Goal: Task Accomplishment & Management: Complete application form

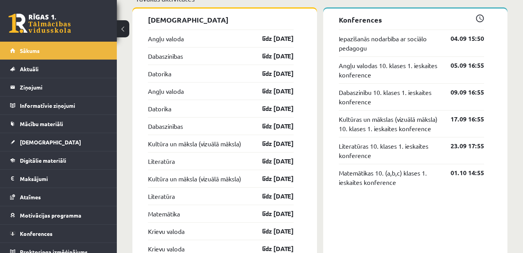
scroll to position [624, 0]
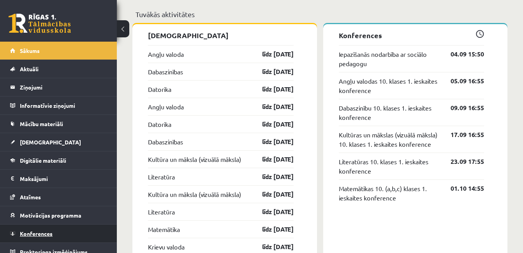
click at [36, 233] on span "Konferences" at bounding box center [36, 233] width 33 height 7
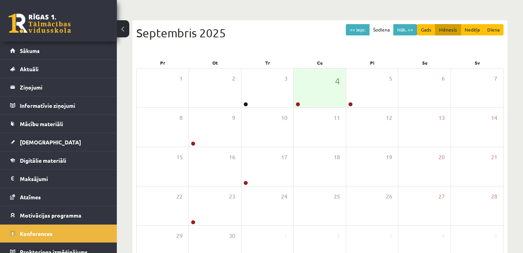
scroll to position [62, 0]
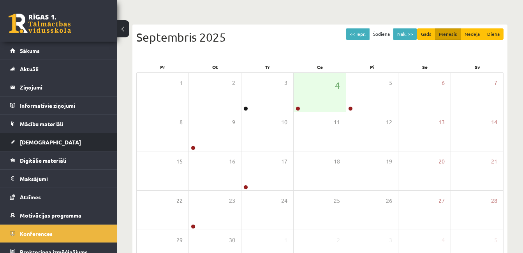
click at [35, 145] on span "[DEMOGRAPHIC_DATA]" at bounding box center [50, 142] width 61 height 7
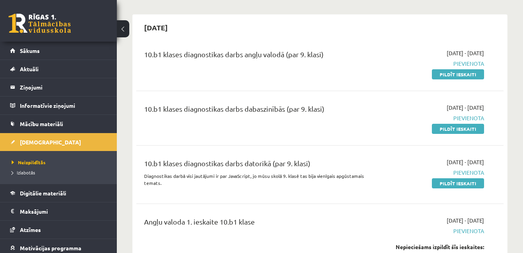
click at [467, 62] on span "Pievienota" at bounding box center [432, 64] width 106 height 8
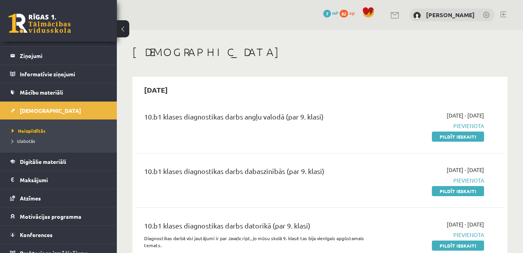
scroll to position [31, 0]
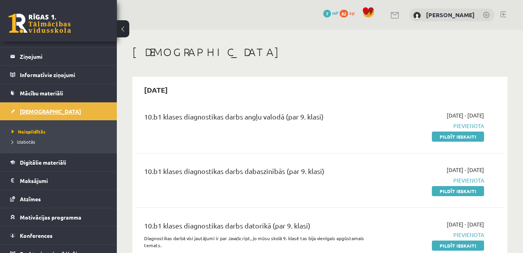
click at [39, 110] on span "[DEMOGRAPHIC_DATA]" at bounding box center [50, 111] width 61 height 7
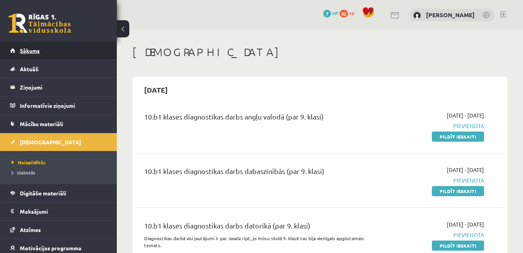
click at [35, 50] on span "Sākums" at bounding box center [30, 50] width 20 height 7
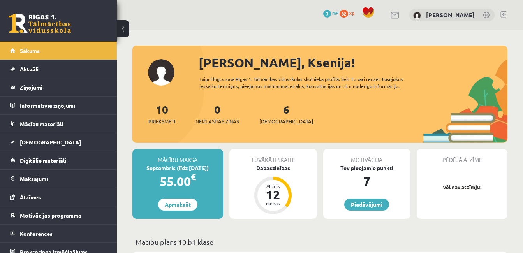
click at [281, 110] on div "6 Ieskaites" at bounding box center [287, 113] width 54 height 24
click at [274, 111] on link "6 Ieskaites" at bounding box center [287, 114] width 54 height 23
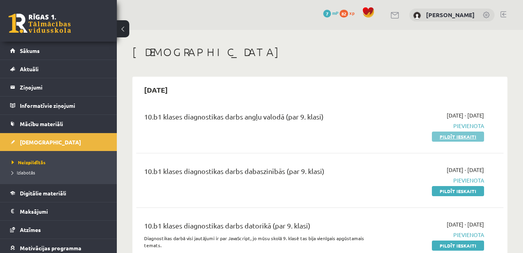
click at [456, 137] on link "Pildīt ieskaiti" at bounding box center [458, 137] width 52 height 10
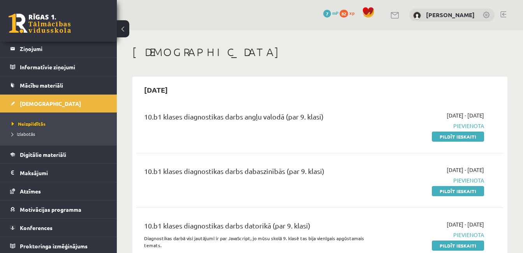
scroll to position [41, 0]
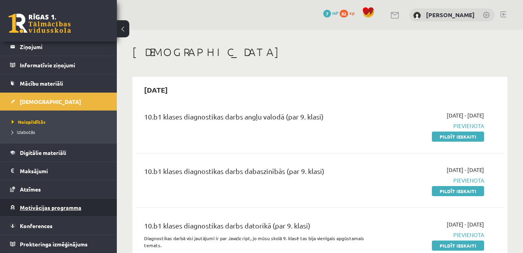
click at [50, 205] on span "Motivācijas programma" at bounding box center [51, 207] width 62 height 7
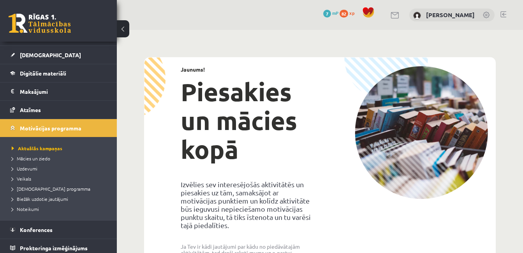
scroll to position [91, 0]
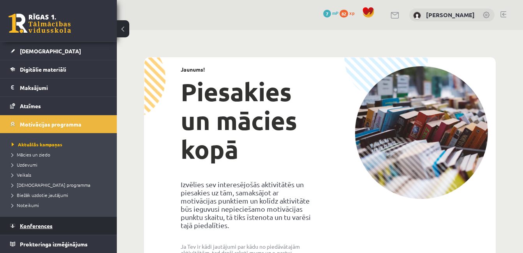
click at [31, 226] on span "Konferences" at bounding box center [36, 226] width 33 height 7
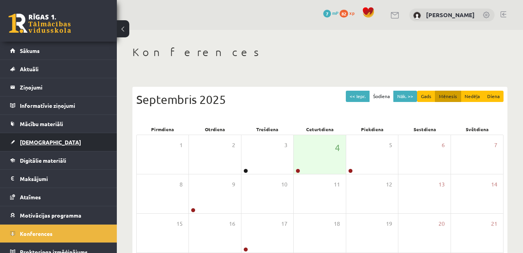
click at [38, 144] on span "[DEMOGRAPHIC_DATA]" at bounding box center [50, 142] width 61 height 7
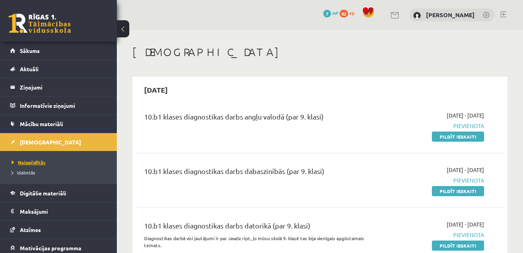
click at [35, 160] on span "Neizpildītās" at bounding box center [29, 162] width 34 height 6
click at [34, 173] on span "Izlabotās" at bounding box center [23, 173] width 23 height 6
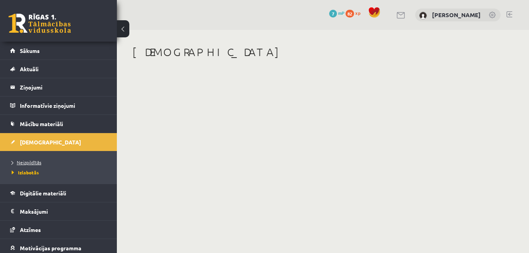
click at [34, 161] on span "Neizpildītās" at bounding box center [27, 162] width 30 height 6
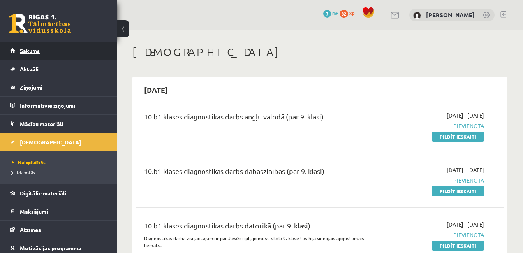
click at [37, 51] on span "Sākums" at bounding box center [30, 50] width 20 height 7
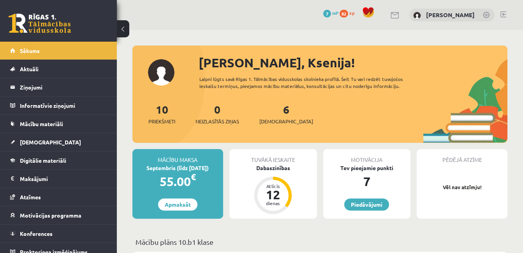
click at [163, 117] on div "10 Priekšmeti" at bounding box center [161, 113] width 27 height 24
click at [163, 110] on link "10 Priekšmeti" at bounding box center [161, 114] width 27 height 23
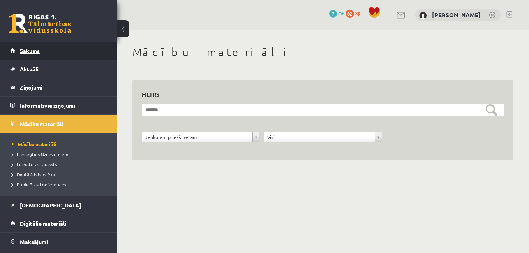
click at [21, 53] on span "Sākums" at bounding box center [30, 50] width 20 height 7
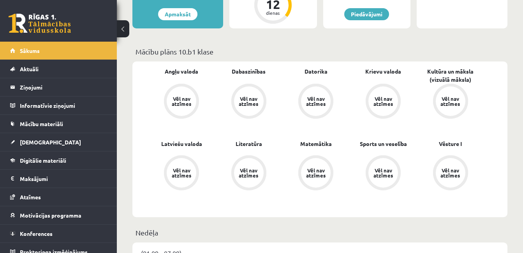
scroll to position [193, 0]
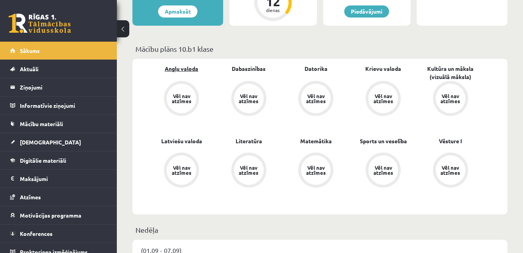
click at [187, 72] on link "Angļu valoda" at bounding box center [182, 69] width 34 height 8
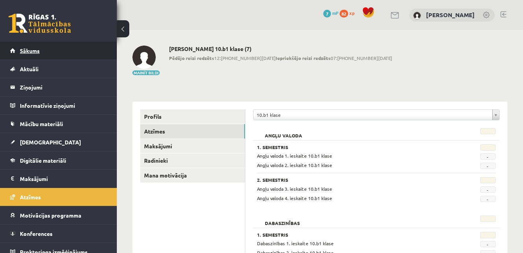
click at [37, 51] on span "Sākums" at bounding box center [30, 50] width 20 height 7
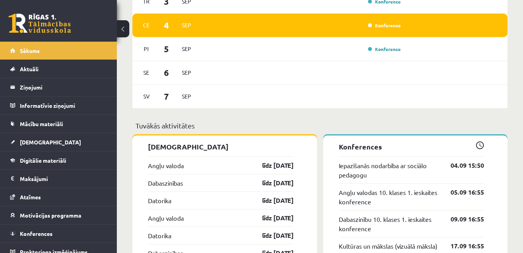
scroll to position [533, 0]
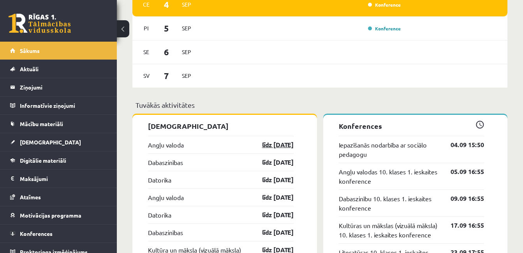
click at [265, 147] on link "līdz 15.09.25" at bounding box center [271, 144] width 45 height 9
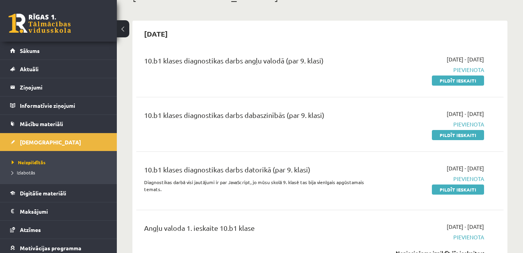
scroll to position [79, 0]
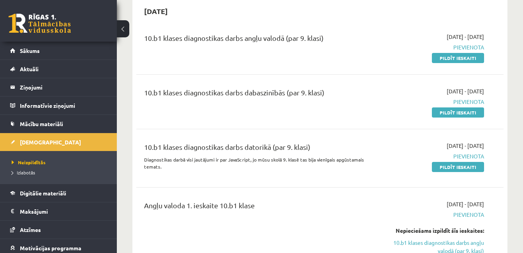
drag, startPoint x: 460, startPoint y: 58, endPoint x: 300, endPoint y: 35, distance: 161.1
click at [460, 58] on link "Pildīt ieskaiti" at bounding box center [458, 58] width 52 height 10
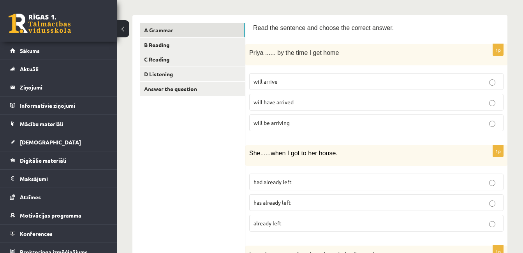
scroll to position [120, 0]
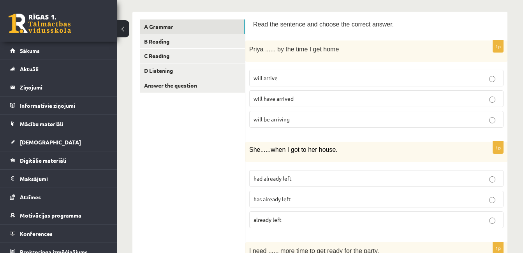
click at [297, 121] on p "will be arriving" at bounding box center [377, 119] width 246 height 8
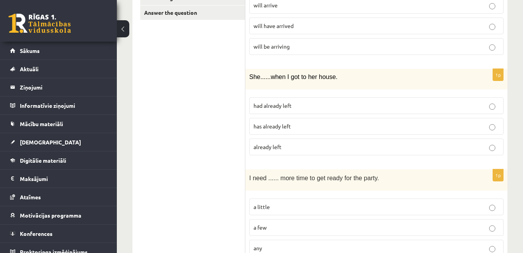
scroll to position [204, 0]
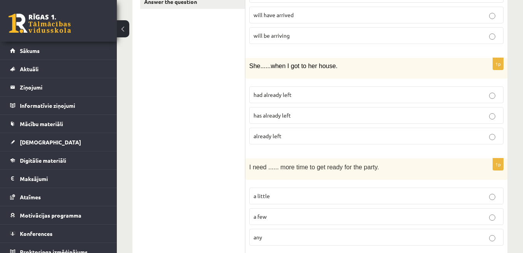
click at [376, 96] on p "had already left" at bounding box center [377, 95] width 246 height 8
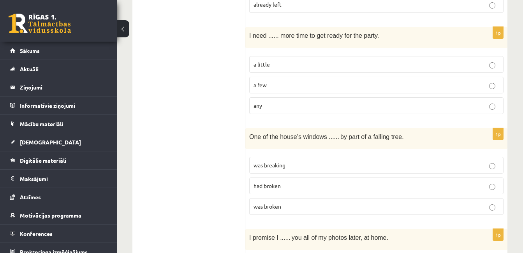
scroll to position [347, 0]
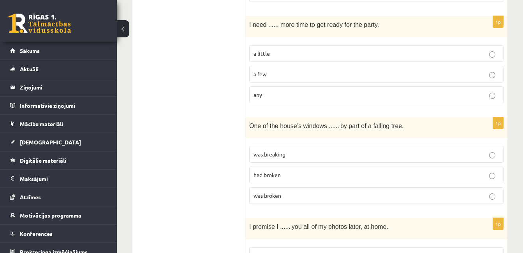
click at [361, 51] on p "a little" at bounding box center [377, 53] width 246 height 8
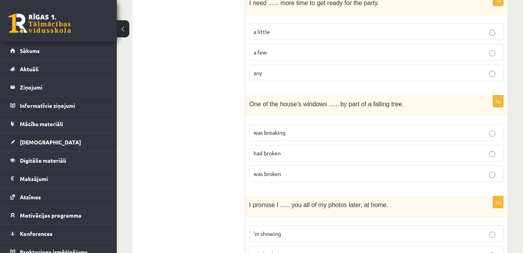
scroll to position [372, 0]
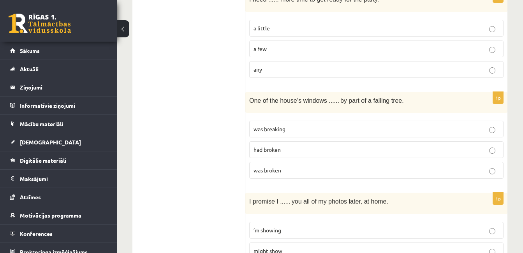
click at [309, 171] on p "was broken" at bounding box center [377, 170] width 246 height 8
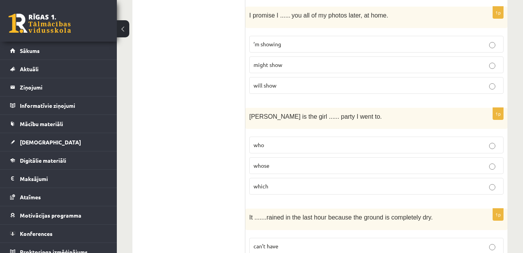
scroll to position [562, 0]
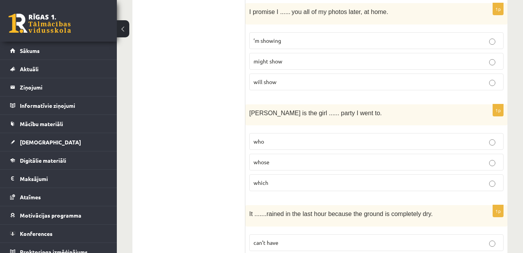
click at [287, 82] on p "will show" at bounding box center [377, 82] width 246 height 8
click at [290, 164] on p "whose" at bounding box center [377, 162] width 246 height 8
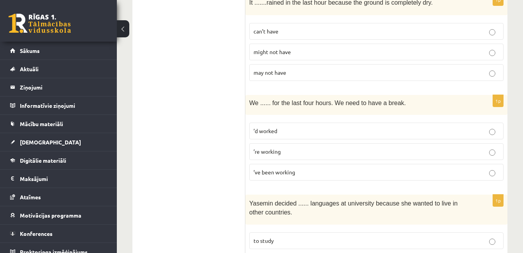
scroll to position [770, 0]
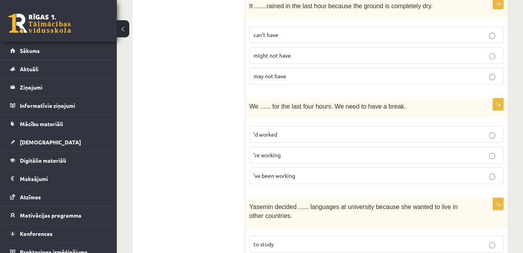
click at [293, 34] on p "can’t have" at bounding box center [377, 35] width 246 height 8
click at [278, 174] on span "’ve been working" at bounding box center [275, 175] width 42 height 7
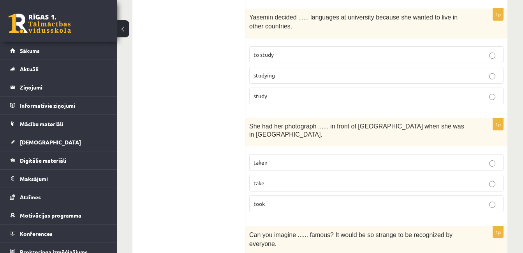
scroll to position [963, 0]
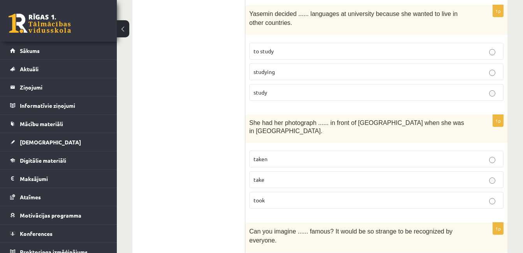
click at [338, 46] on label "to study" at bounding box center [376, 51] width 255 height 17
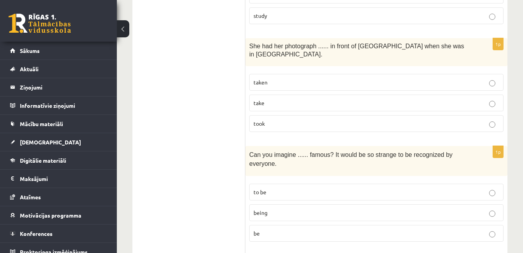
scroll to position [1044, 0]
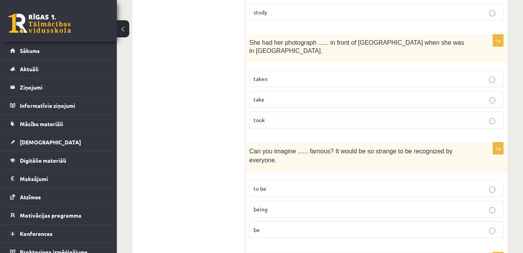
click at [302, 75] on p "taken" at bounding box center [377, 79] width 246 height 8
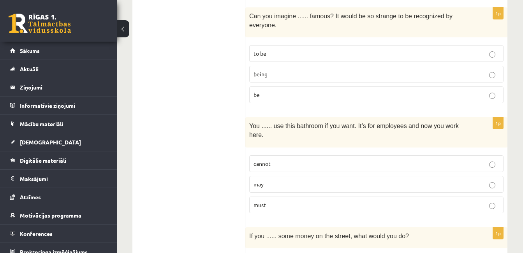
scroll to position [1182, 0]
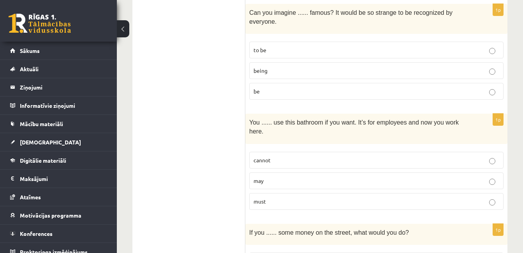
click at [306, 67] on p "being" at bounding box center [377, 71] width 246 height 8
click at [299, 177] on p "may" at bounding box center [377, 181] width 246 height 8
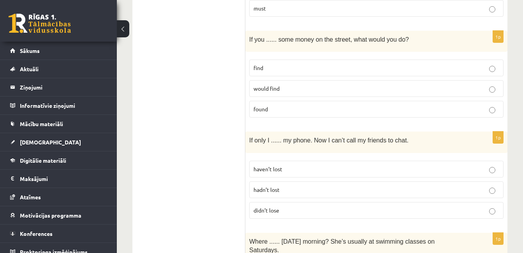
scroll to position [1380, 0]
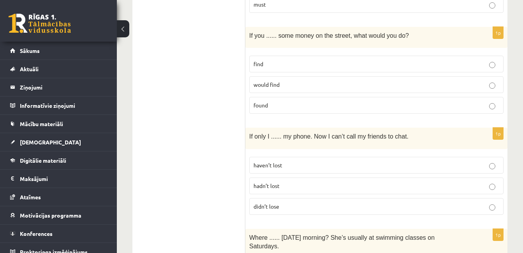
click at [294, 60] on p "find" at bounding box center [377, 64] width 246 height 8
click at [290, 182] on p "hadn’t lost" at bounding box center [377, 186] width 246 height 8
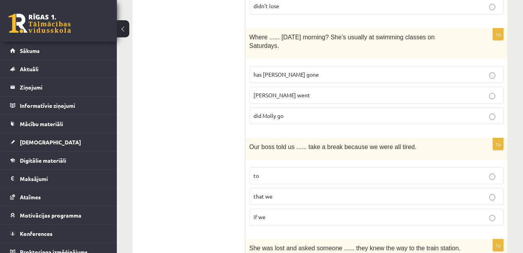
scroll to position [1584, 0]
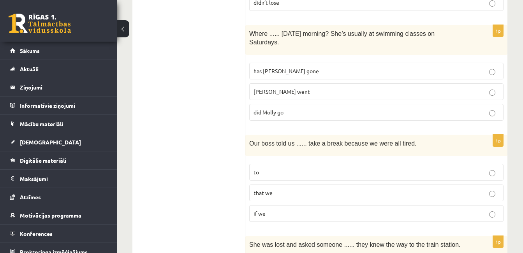
click at [298, 67] on p "has Molly gone" at bounding box center [377, 71] width 246 height 8
click at [284, 109] on span "did Molly go" at bounding box center [269, 112] width 30 height 7
click at [270, 168] on p "to" at bounding box center [377, 172] width 246 height 8
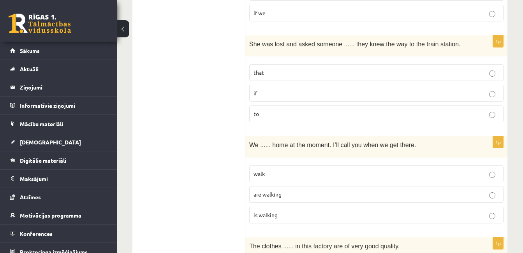
scroll to position [1781, 0]
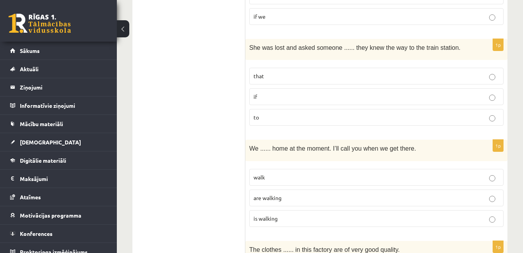
click at [315, 93] on p "if" at bounding box center [377, 97] width 246 height 8
click at [292, 194] on p "are walking" at bounding box center [377, 198] width 246 height 8
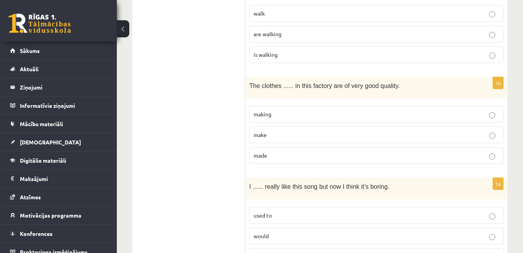
scroll to position [1953, 0]
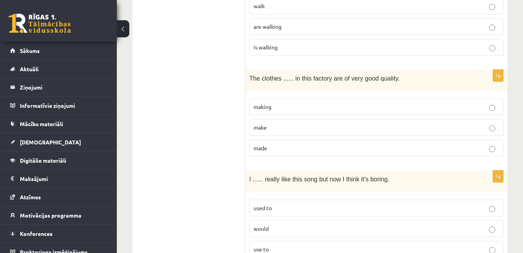
click at [284, 144] on p "made" at bounding box center [377, 148] width 246 height 8
click at [278, 204] on p "used to" at bounding box center [377, 208] width 246 height 8
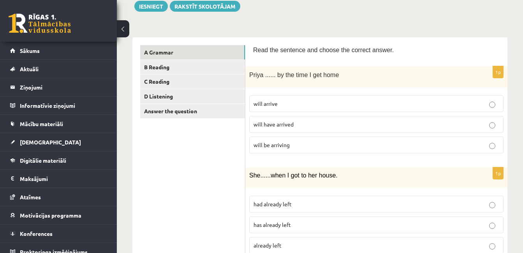
scroll to position [0, 0]
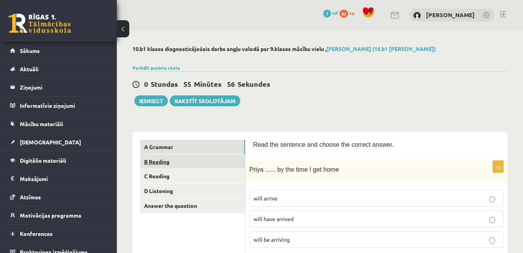
click at [162, 161] on link "B Reading" at bounding box center [192, 162] width 105 height 14
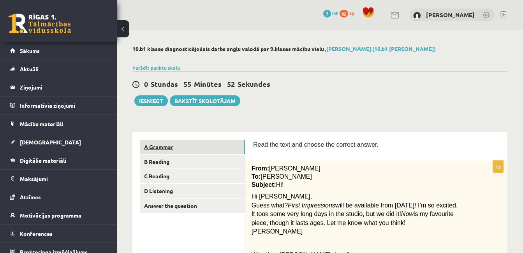
click at [164, 146] on link "A Grammar" at bounding box center [192, 147] width 105 height 14
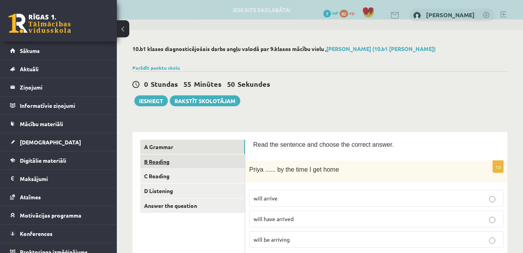
click at [159, 163] on link "B Reading" at bounding box center [192, 162] width 105 height 14
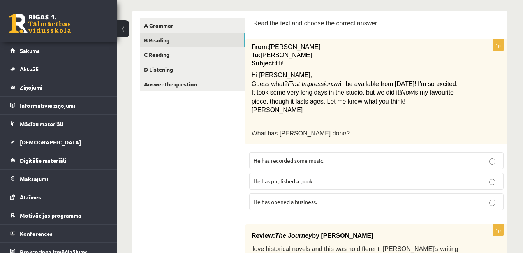
scroll to position [120, 0]
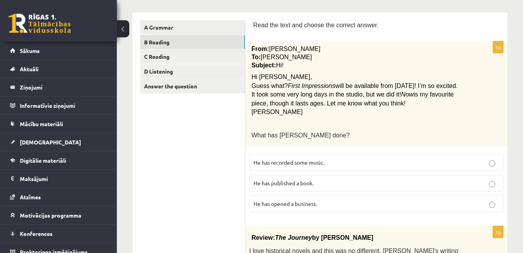
click at [304, 159] on p "He has recorded some music." at bounding box center [377, 163] width 246 height 8
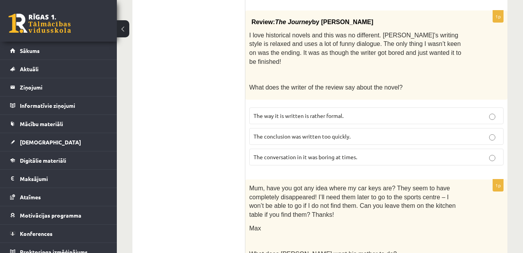
scroll to position [338, 0]
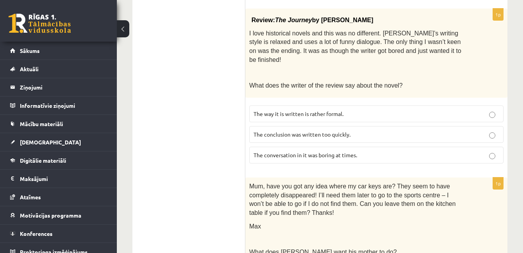
click at [311, 131] on span "The conclusion was written too quickly." at bounding box center [302, 134] width 97 height 7
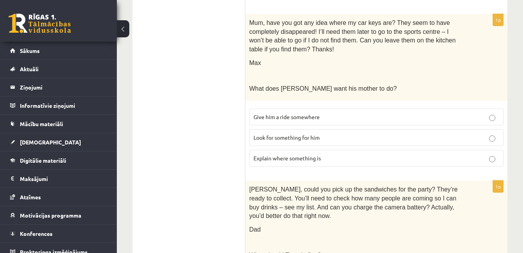
scroll to position [503, 0]
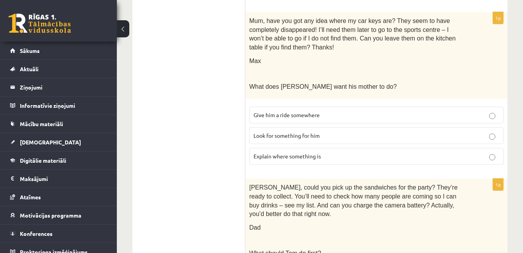
click at [325, 132] on p "Look for something for him" at bounding box center [377, 136] width 246 height 8
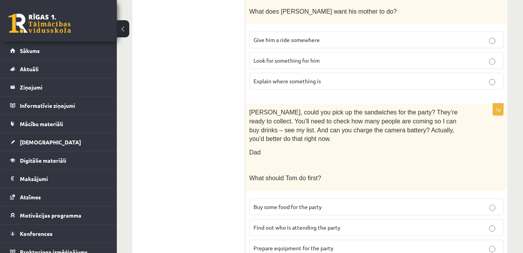
scroll to position [576, 0]
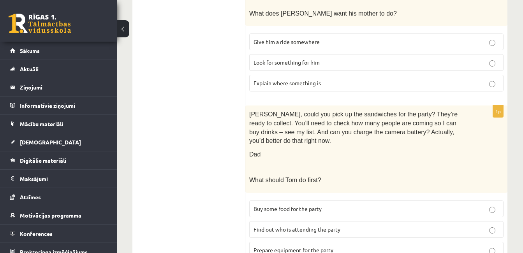
click at [329, 247] on span "Prepare equipment for the party" at bounding box center [294, 250] width 80 height 7
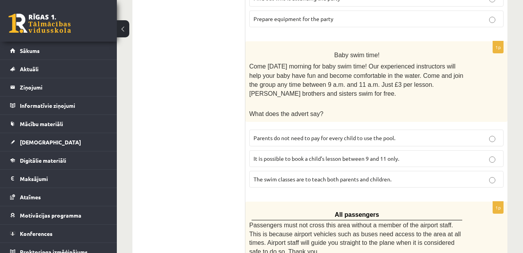
scroll to position [804, 0]
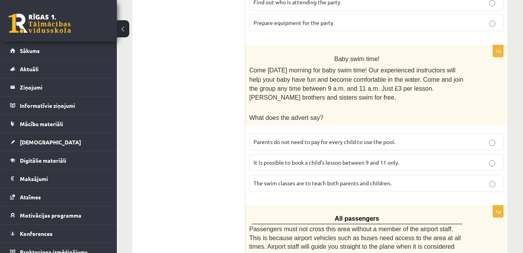
click at [327, 159] on span "It is possible to book a child’s lesson between 9 and 11 only." at bounding box center [327, 162] width 146 height 7
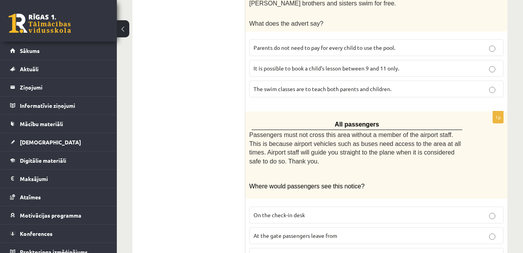
scroll to position [910, 0]
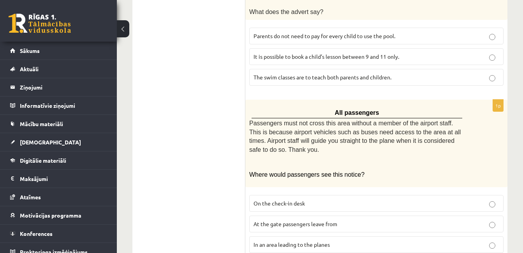
click at [302, 241] on span "In an area leading to the planes" at bounding box center [292, 244] width 76 height 7
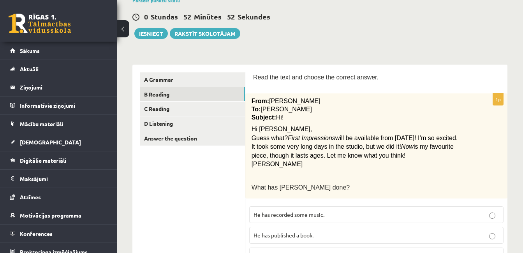
scroll to position [48, 0]
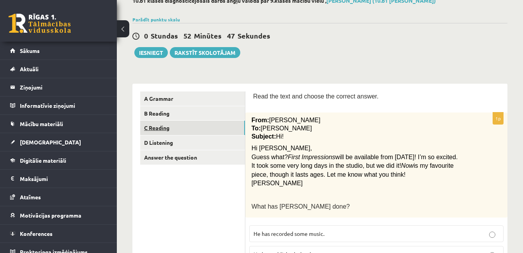
click at [161, 128] on link "C Reading" at bounding box center [192, 128] width 105 height 14
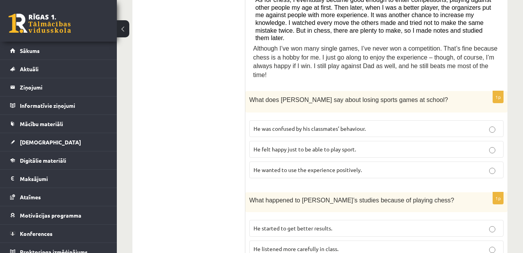
scroll to position [335, 0]
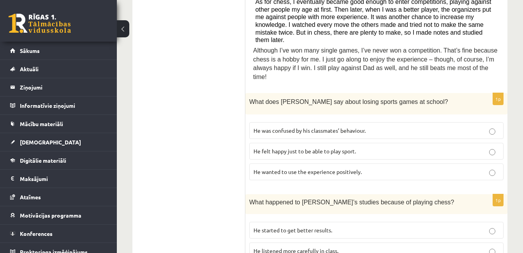
click at [333, 148] on span "He felt happy just to be able to play sport." at bounding box center [305, 151] width 103 height 7
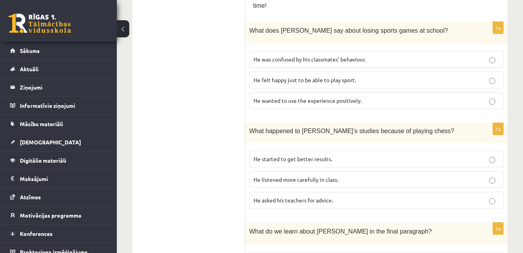
scroll to position [410, 0]
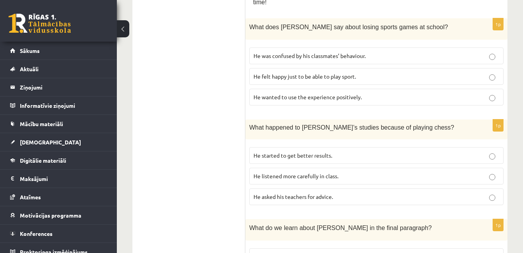
click at [310, 152] on span "He started to get better results." at bounding box center [293, 155] width 79 height 7
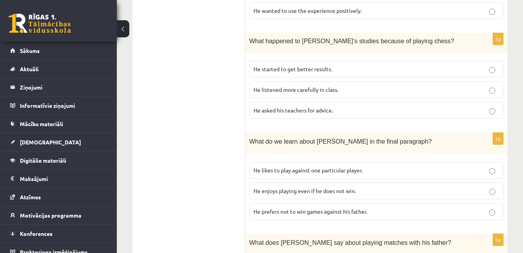
scroll to position [500, 0]
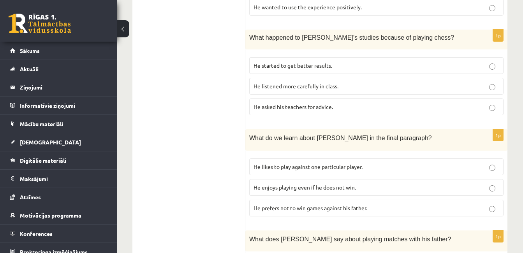
click at [354, 184] on span "He enjoys playing even if he does not win." at bounding box center [305, 187] width 103 height 7
click at [373, 163] on p "He likes to play against one particular player." at bounding box center [377, 167] width 246 height 8
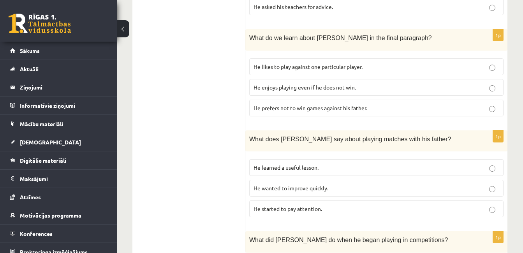
scroll to position [603, 0]
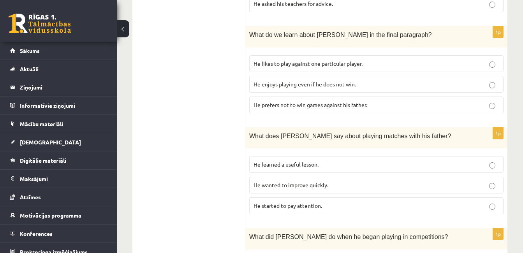
click at [403, 161] on p "He learned a useful lesson." at bounding box center [377, 165] width 246 height 8
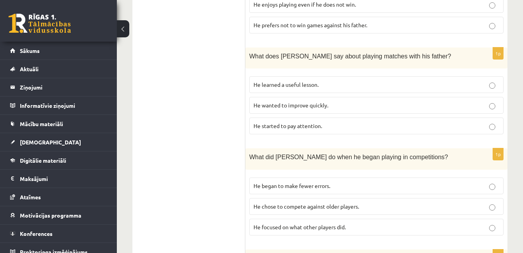
scroll to position [684, 0]
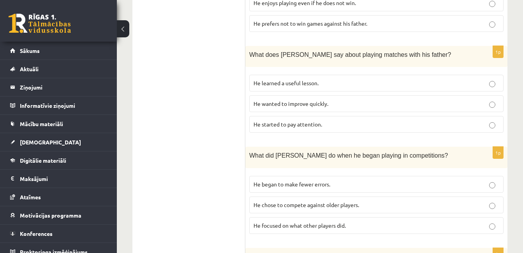
click at [448, 201] on p "He chose to compete against older players." at bounding box center [377, 205] width 246 height 8
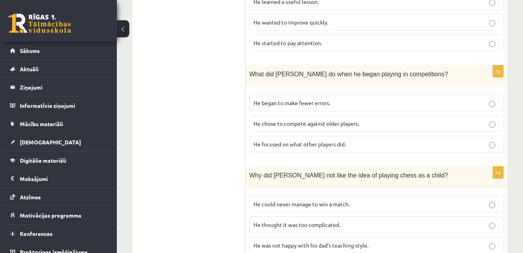
scroll to position [772, 0]
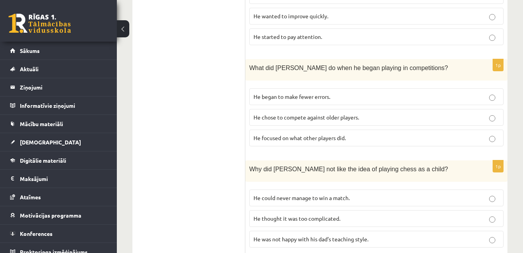
click at [333, 215] on p "He thought it was too complicated." at bounding box center [377, 219] width 246 height 8
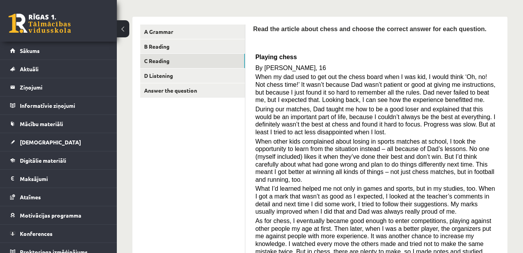
scroll to position [104, 0]
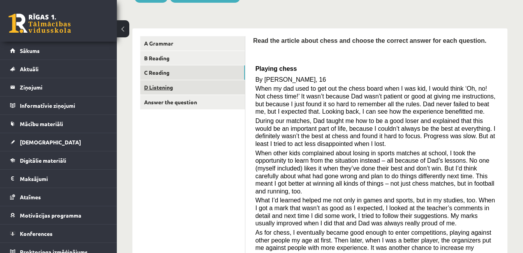
click at [163, 87] on link "D Listening" at bounding box center [192, 87] width 105 height 14
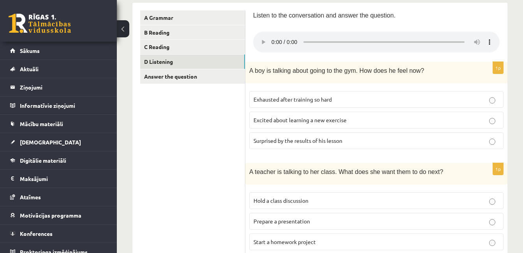
scroll to position [142, 0]
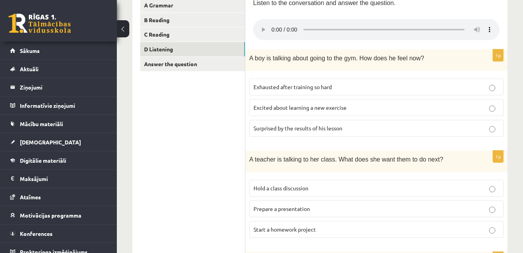
click at [331, 108] on span "Excited about learning a new exercise" at bounding box center [300, 107] width 93 height 7
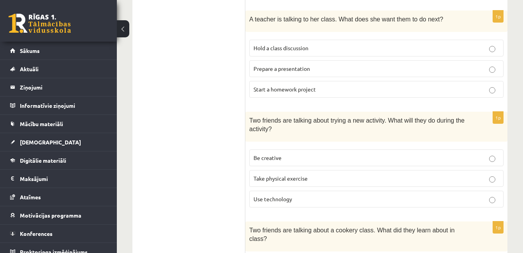
scroll to position [284, 0]
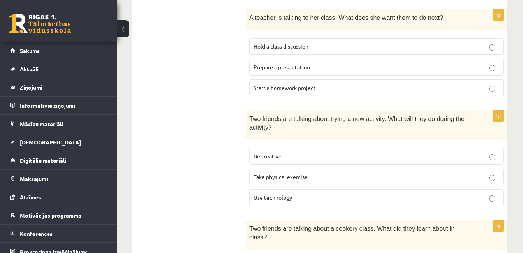
click at [331, 46] on p "Hold a class discussion" at bounding box center [377, 46] width 246 height 8
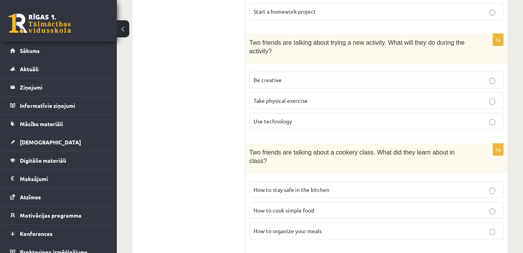
scroll to position [362, 0]
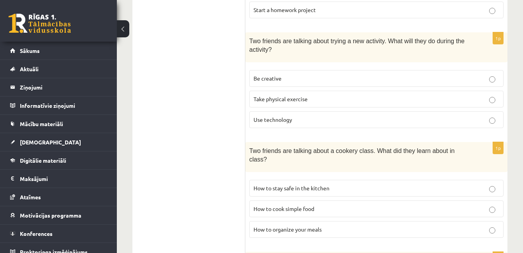
click at [357, 122] on p "Use technology" at bounding box center [377, 120] width 246 height 8
click at [339, 99] on p "Take physical exercise" at bounding box center [377, 99] width 246 height 8
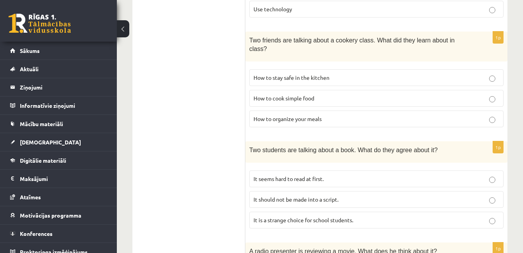
scroll to position [474, 0]
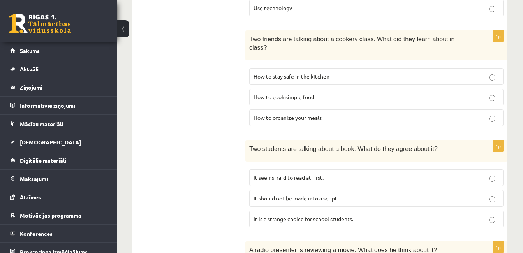
click at [342, 114] on p "How to organize your meals" at bounding box center [377, 118] width 246 height 8
click at [336, 174] on p "It seems hard to read at first." at bounding box center [377, 178] width 246 height 8
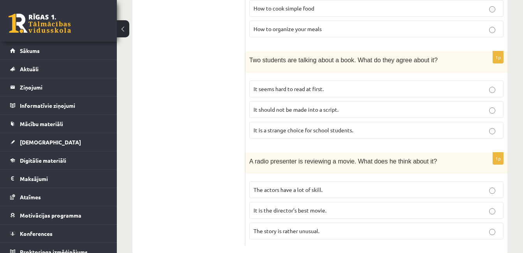
scroll to position [571, 0]
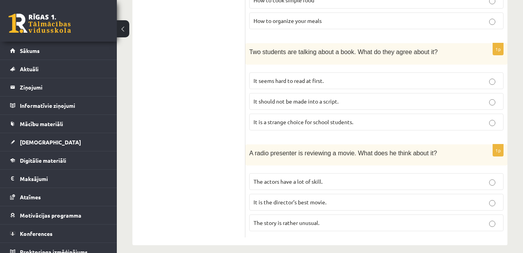
click at [332, 219] on p "The story is rather unusual." at bounding box center [377, 223] width 246 height 8
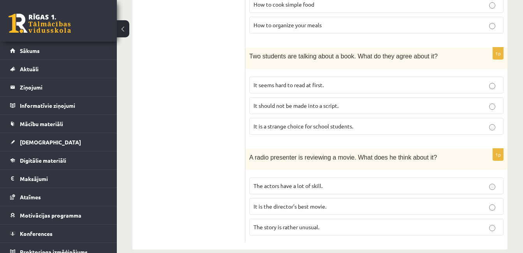
scroll to position [564, 0]
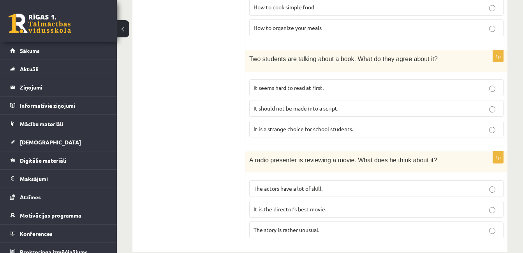
click at [336, 185] on p "The actors have a lot of skill." at bounding box center [377, 189] width 246 height 8
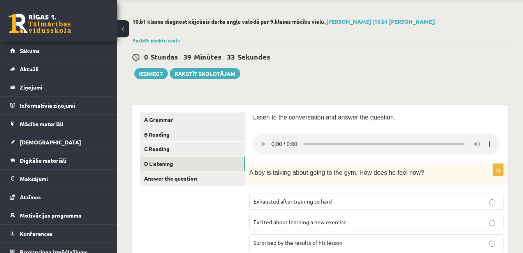
scroll to position [49, 0]
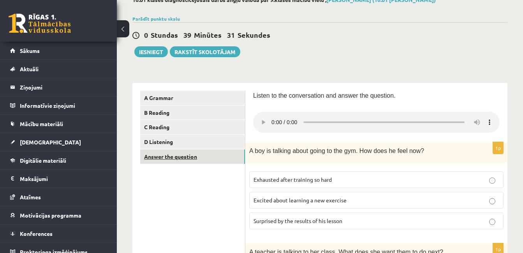
click at [210, 156] on link "Answer the question" at bounding box center [192, 157] width 105 height 14
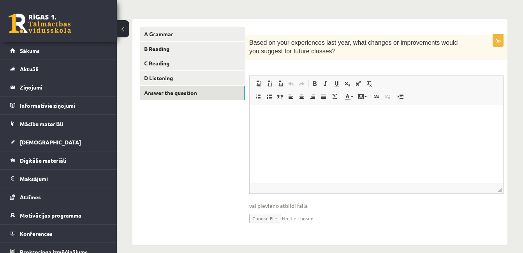
scroll to position [113, 0]
click at [181, 81] on link "D Listening" at bounding box center [192, 78] width 105 height 14
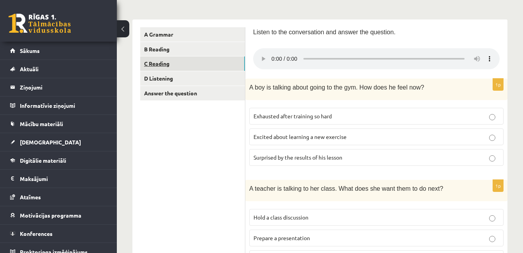
click at [163, 63] on link "C Reading" at bounding box center [192, 64] width 105 height 14
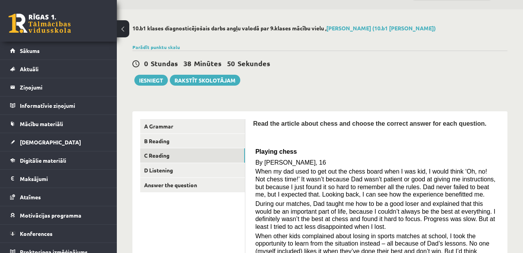
scroll to position [18, 0]
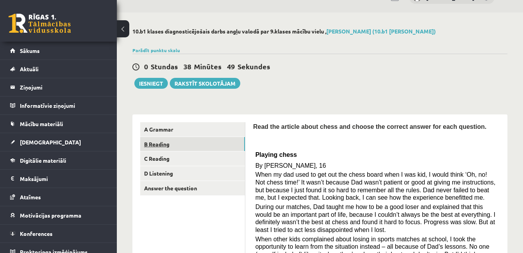
click at [163, 148] on link "B Reading" at bounding box center [192, 144] width 105 height 14
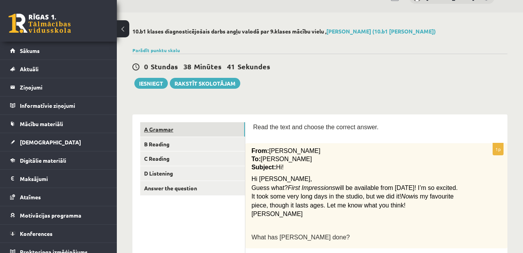
click at [166, 128] on link "A Grammar" at bounding box center [192, 129] width 105 height 14
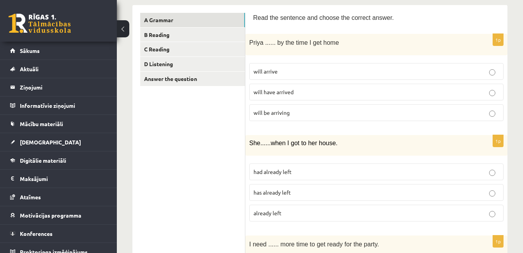
scroll to position [131, 0]
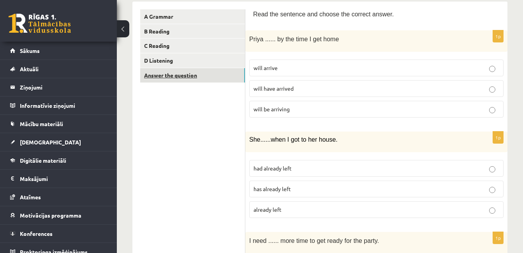
click at [182, 79] on link "Answer the question" at bounding box center [192, 75] width 105 height 14
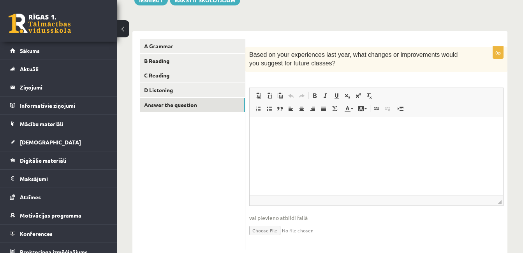
scroll to position [102, 0]
click at [371, 129] on p "Editor, wiswyg-editor-user-answer-47024974831120" at bounding box center [377, 128] width 238 height 8
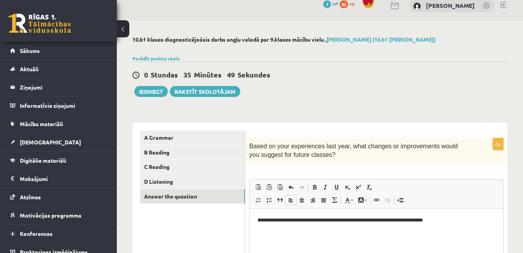
scroll to position [0, 0]
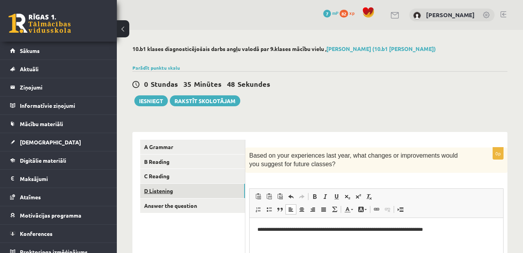
click at [170, 191] on link "D Listening" at bounding box center [192, 191] width 105 height 14
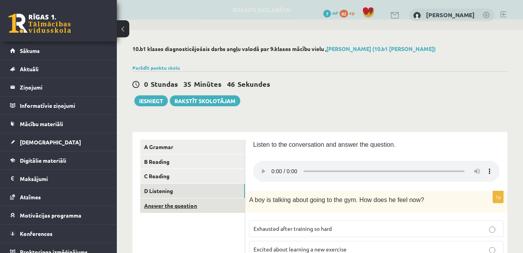
click at [162, 209] on link "Answer the question" at bounding box center [192, 206] width 105 height 14
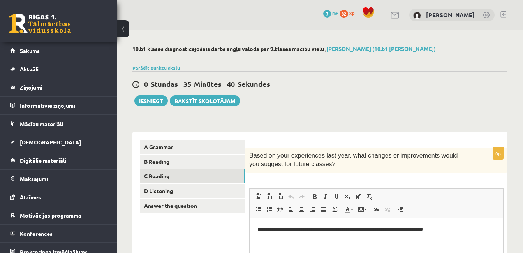
click at [167, 178] on link "C Reading" at bounding box center [192, 176] width 105 height 14
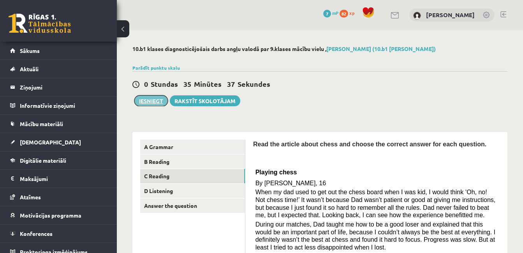
click at [157, 103] on button "Iesniegt" at bounding box center [151, 100] width 34 height 11
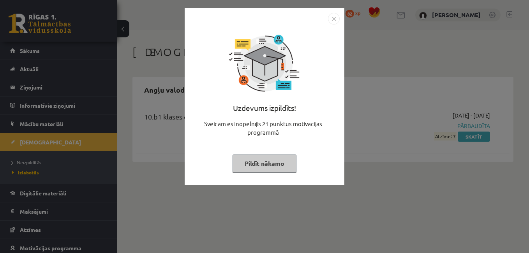
click at [331, 17] on img "Close" at bounding box center [334, 19] width 12 height 12
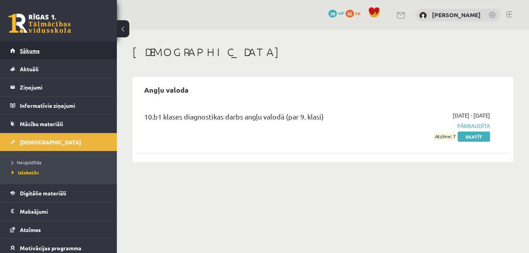
click at [37, 51] on span "Sākums" at bounding box center [30, 50] width 20 height 7
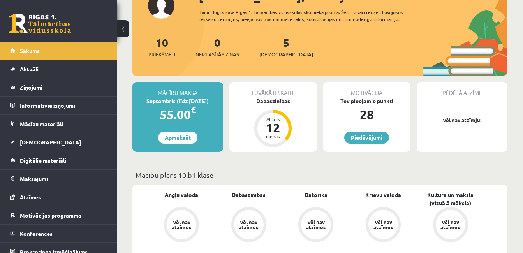
scroll to position [54, 0]
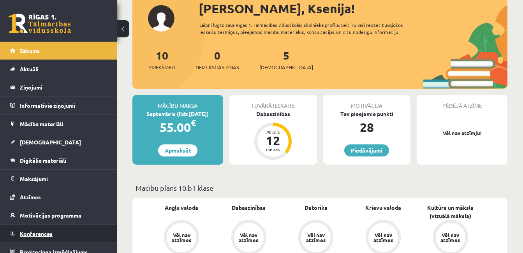
click at [40, 232] on span "Konferences" at bounding box center [36, 233] width 33 height 7
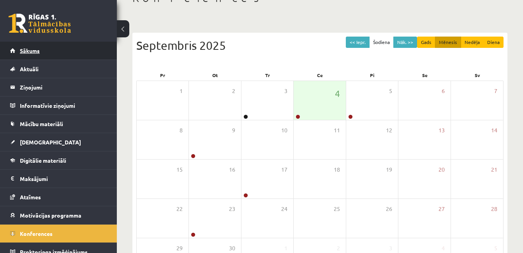
click at [32, 55] on link "Sākums" at bounding box center [58, 51] width 97 height 18
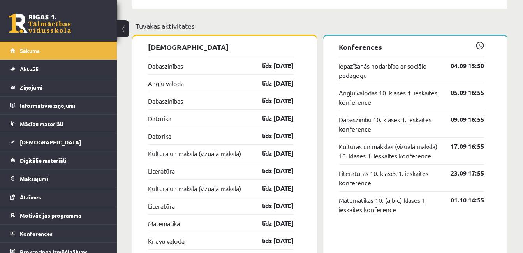
scroll to position [610, 0]
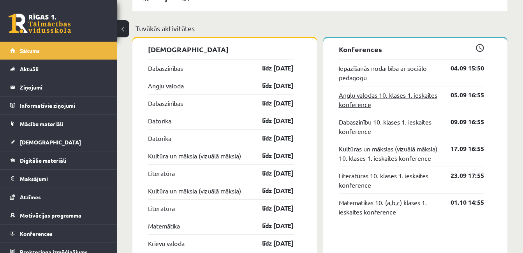
click at [397, 97] on link "Angļu valodas 10. klases 1. ieskaites konference" at bounding box center [389, 99] width 101 height 19
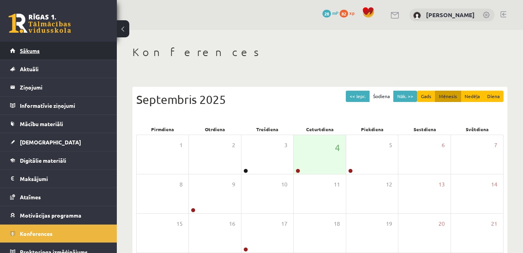
click at [34, 50] on span "Sākums" at bounding box center [30, 50] width 20 height 7
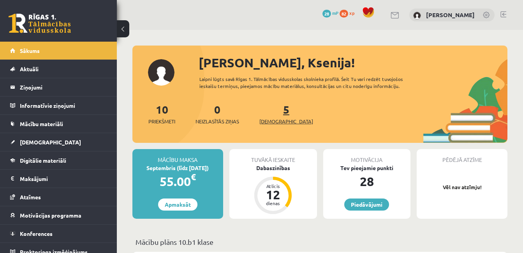
click at [273, 113] on link "5 [DEMOGRAPHIC_DATA]" at bounding box center [287, 114] width 54 height 23
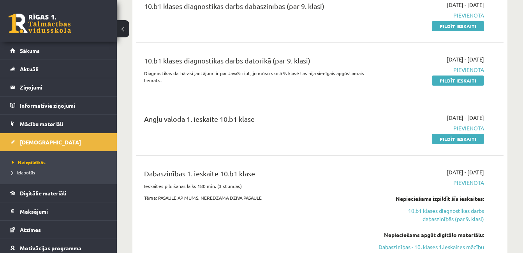
scroll to position [100, 0]
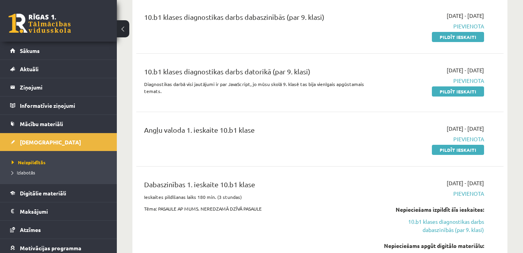
drag, startPoint x: 457, startPoint y: 149, endPoint x: 340, endPoint y: 35, distance: 162.9
click at [457, 149] on link "Pildīt ieskaiti" at bounding box center [458, 150] width 52 height 10
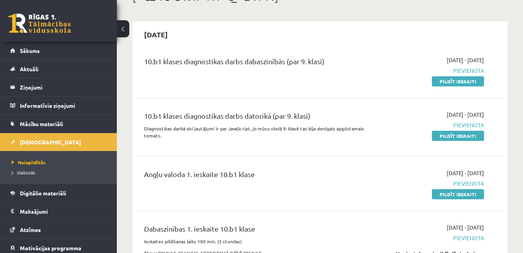
scroll to position [44, 0]
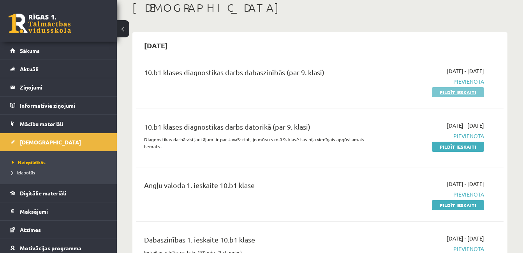
click at [470, 93] on link "Pildīt ieskaiti" at bounding box center [458, 92] width 52 height 10
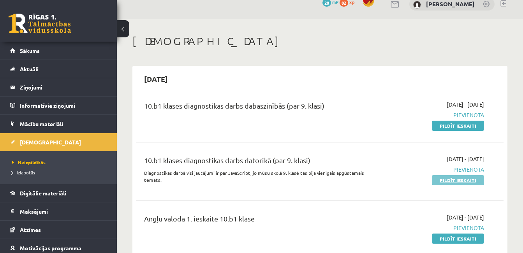
click at [481, 178] on link "Pildīt ieskaiti" at bounding box center [458, 180] width 52 height 10
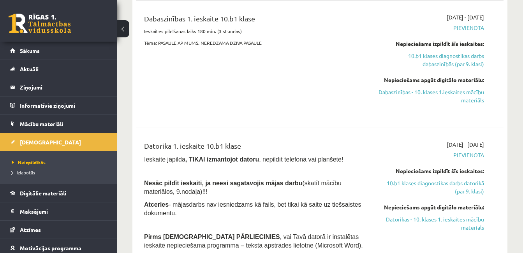
scroll to position [277, 0]
